Goal: Information Seeking & Learning: Learn about a topic

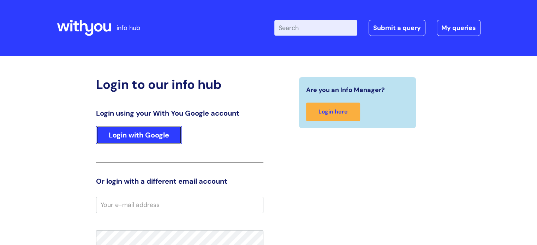
click at [133, 133] on link "Login with Google" at bounding box center [139, 135] width 86 height 18
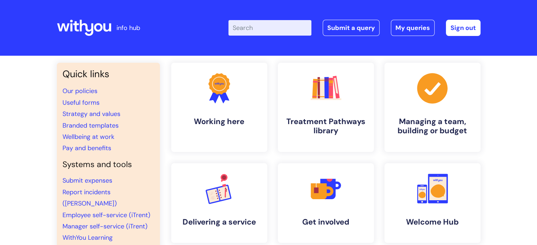
click at [295, 26] on input "Enter your search term here..." at bounding box center [269, 28] width 83 height 16
type input "redesign"
click button "Search" at bounding box center [0, 0] width 0 height 0
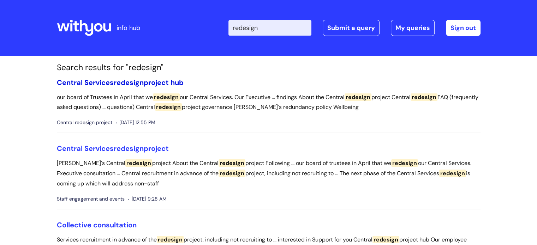
click at [168, 84] on link "Central Services redesign project hub" at bounding box center [120, 82] width 127 height 9
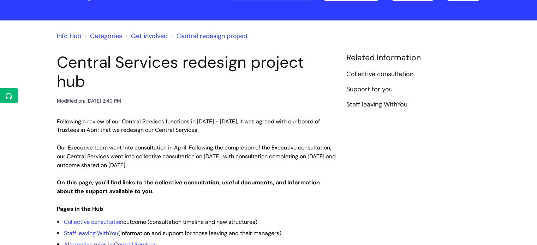
scroll to position [141, 0]
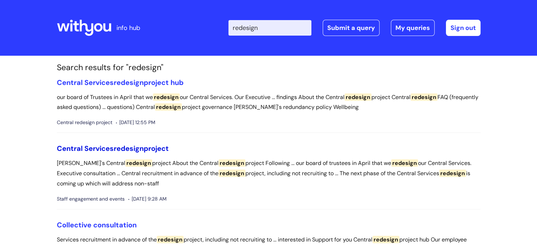
click at [143, 147] on span "redesign" at bounding box center [129, 148] width 30 height 9
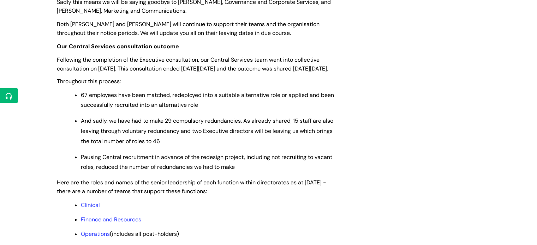
scroll to position [530, 0]
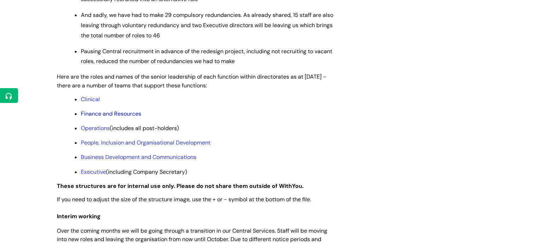
click at [124, 118] on link "Finance and Resources" at bounding box center [111, 113] width 60 height 7
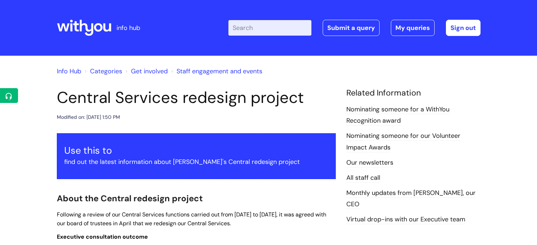
scroll to position [530, 0]
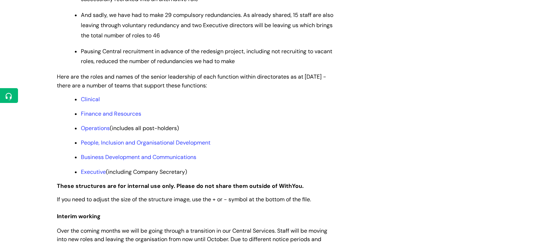
click at [188, 163] on ul "Clinical Finance and Resources Operations (includes all post-holders) People, I…" at bounding box center [200, 135] width 272 height 81
click at [189, 147] on link "People, Inclusion and Organisational Development" at bounding box center [146, 142] width 130 height 7
